Goal: Transaction & Acquisition: Purchase product/service

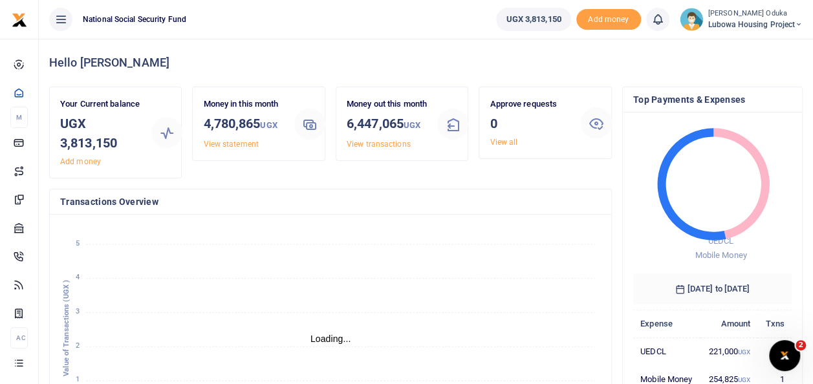
scroll to position [10, 10]
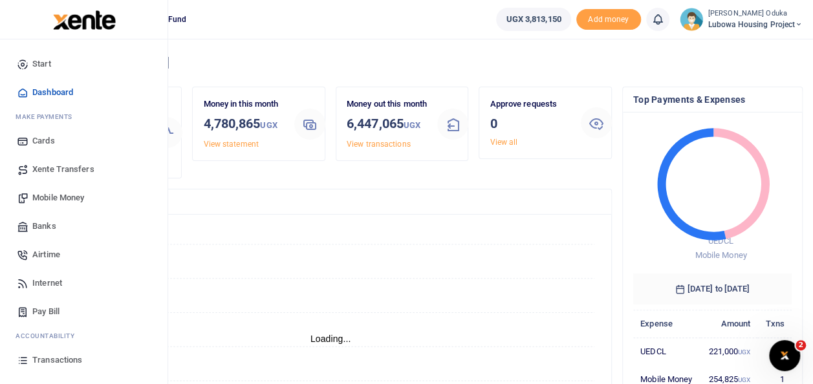
click at [66, 200] on span "Mobile Money" at bounding box center [58, 197] width 52 height 13
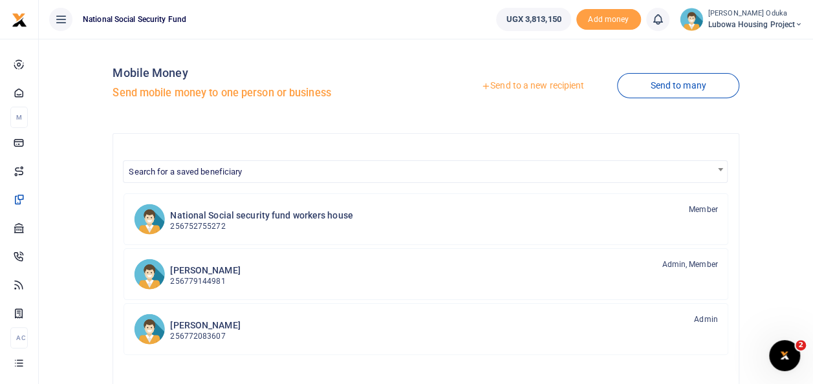
click at [507, 85] on link "Send to a new recipient" at bounding box center [532, 85] width 169 height 23
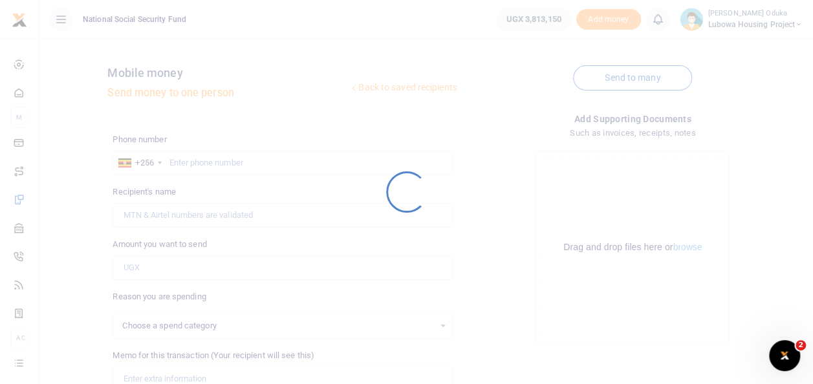
select select
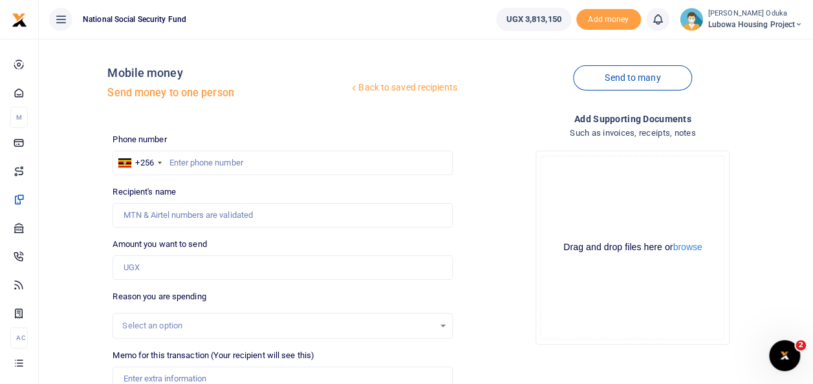
click at [208, 165] on div at bounding box center [406, 192] width 813 height 384
click at [208, 165] on input "text" at bounding box center [283, 163] width 340 height 25
type input "787873236"
type input "Romans Owane"
type input "787873236"
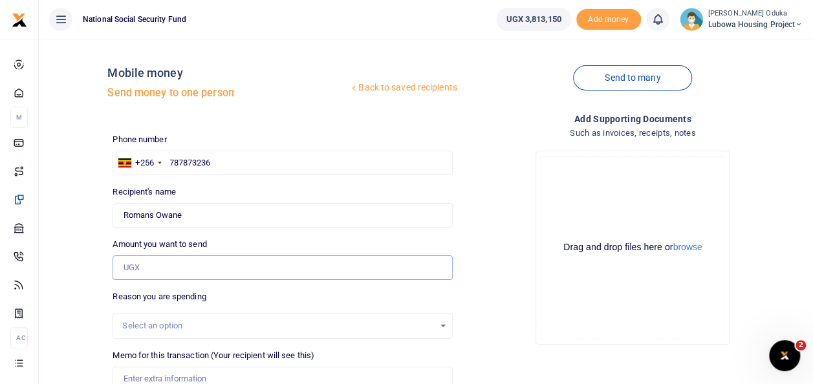
click at [181, 277] on input "Amount you want to send" at bounding box center [283, 268] width 340 height 25
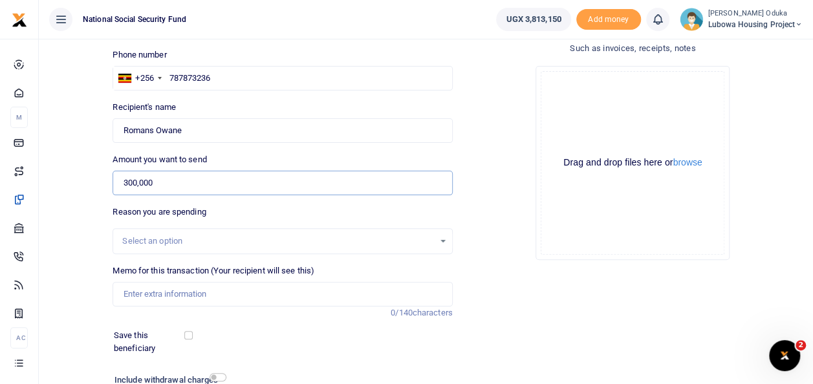
scroll to position [85, 0]
type input "300,000"
click at [201, 293] on input "Memo for this transaction (Your recipient will see this)" at bounding box center [283, 293] width 340 height 25
type input "Faulty switches replacement works"
click at [220, 376] on input "checkbox" at bounding box center [218, 377] width 17 height 8
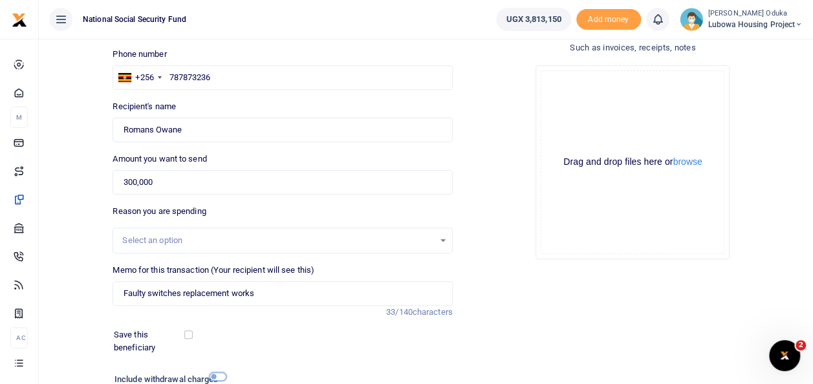
checkbox input "true"
click at [691, 163] on button "browse" at bounding box center [687, 162] width 29 height 10
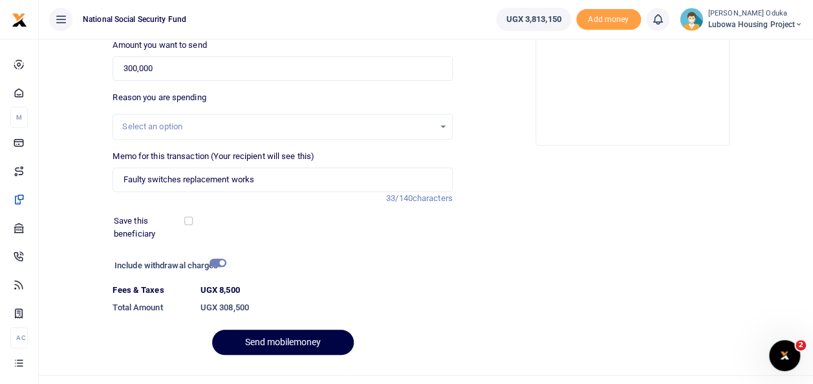
scroll to position [204, 0]
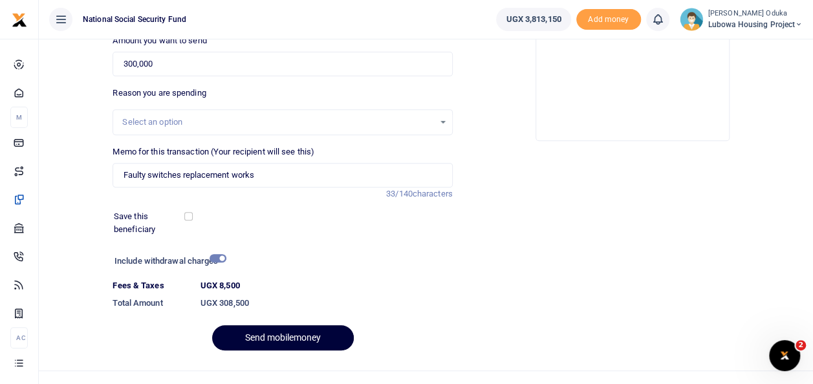
click at [303, 337] on button "Send mobilemoney" at bounding box center [283, 337] width 142 height 25
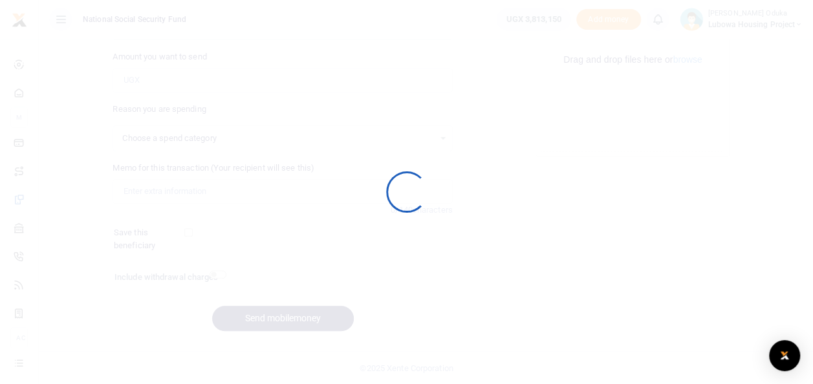
select select
